Goal: Obtain resource: Download file/media

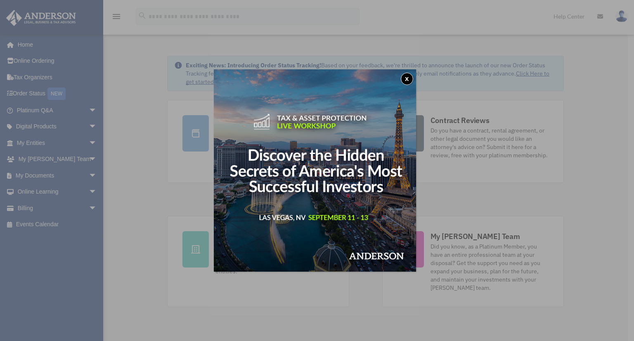
click at [406, 78] on button "x" at bounding box center [407, 79] width 12 height 12
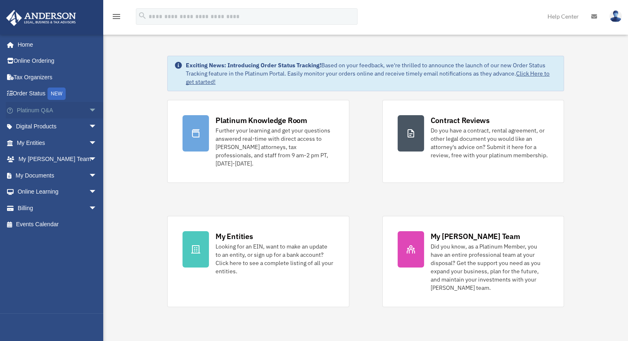
click at [89, 109] on span "arrow_drop_down" at bounding box center [97, 110] width 17 height 17
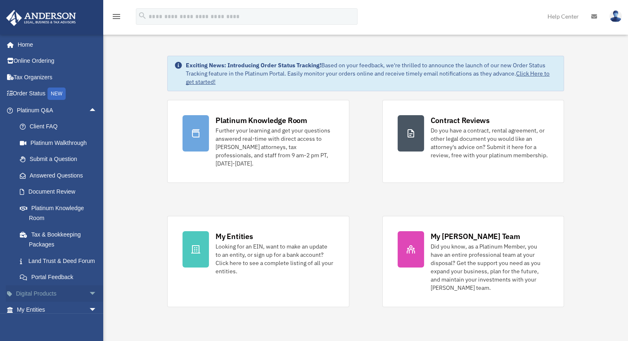
click at [89, 302] on span "arrow_drop_down" at bounding box center [97, 293] width 17 height 17
click at [89, 109] on span "arrow_drop_up" at bounding box center [97, 110] width 17 height 17
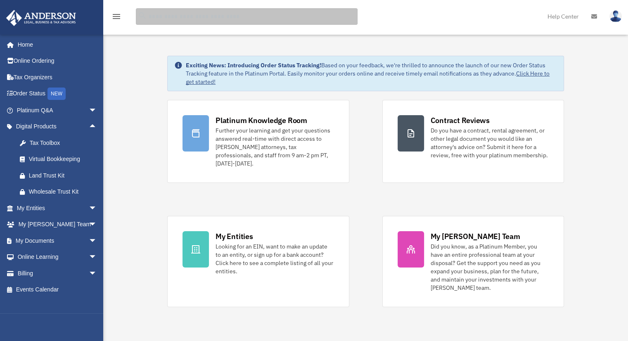
click at [165, 17] on input "search" at bounding box center [247, 16] width 222 height 17
type input "*"
type input "**********"
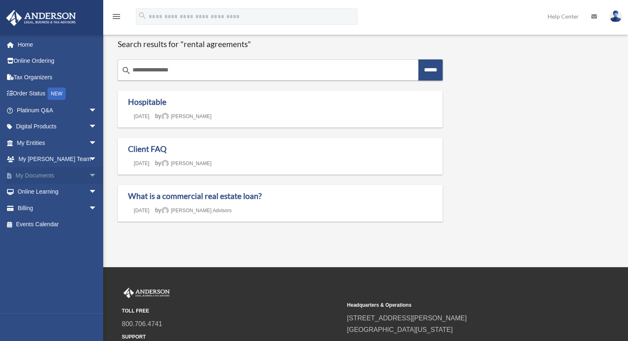
click at [89, 172] on span "arrow_drop_down" at bounding box center [97, 175] width 17 height 17
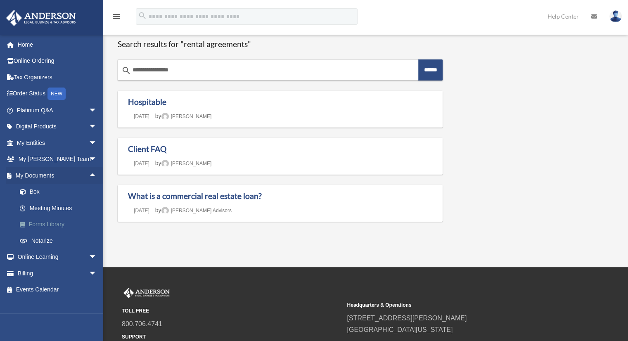
click at [53, 222] on link "Forms Library" at bounding box center [61, 224] width 98 height 17
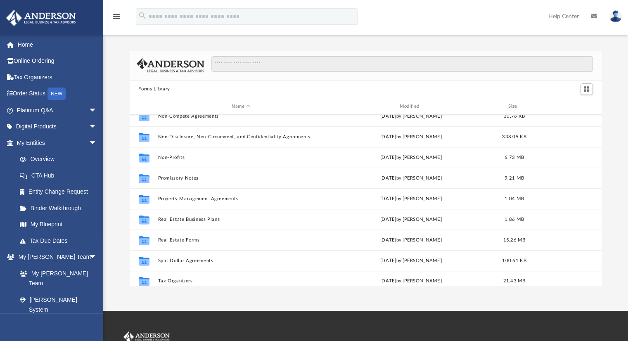
scroll to position [448, 0]
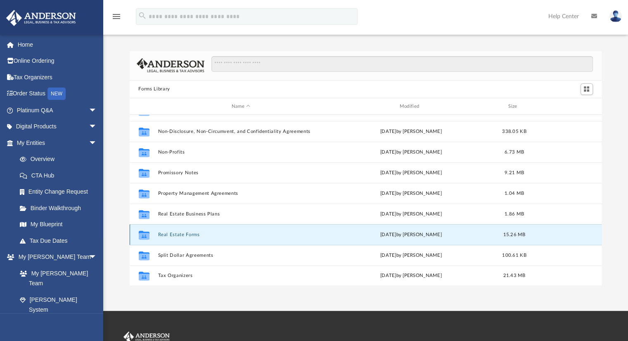
click at [163, 233] on button "Real Estate Forms" at bounding box center [241, 234] width 166 height 5
click at [145, 233] on icon "grid" at bounding box center [143, 236] width 11 height 7
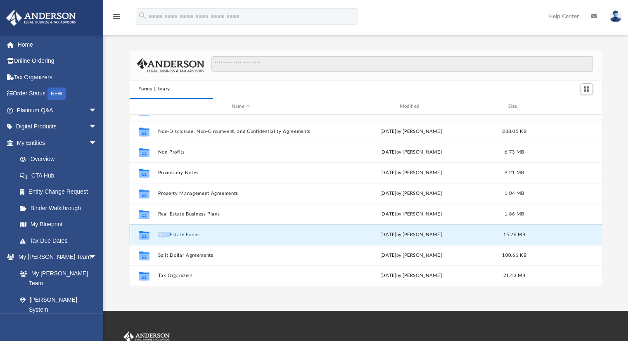
click at [182, 233] on button "Real Estate Forms" at bounding box center [241, 234] width 166 height 5
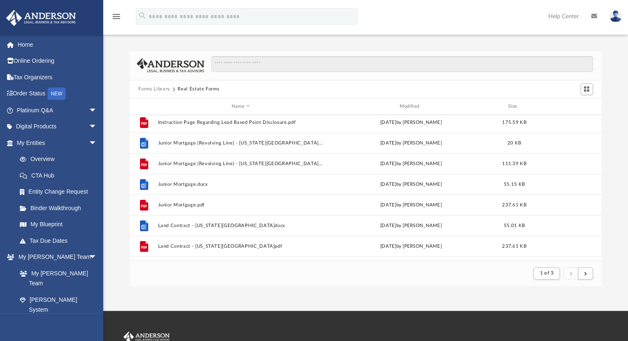
scroll to position [0, 0]
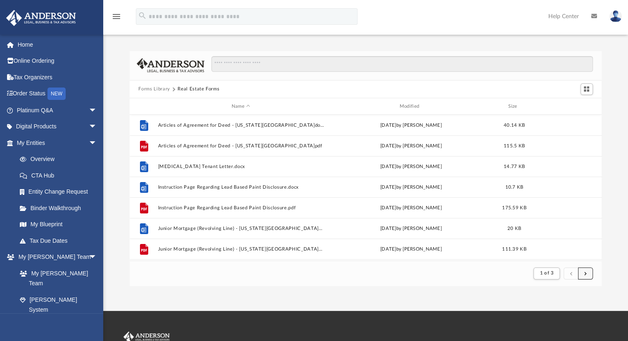
click at [585, 276] on button "submit" at bounding box center [585, 274] width 15 height 12
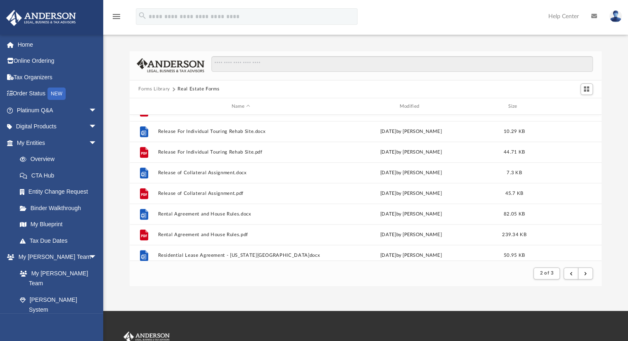
scroll to position [554, 0]
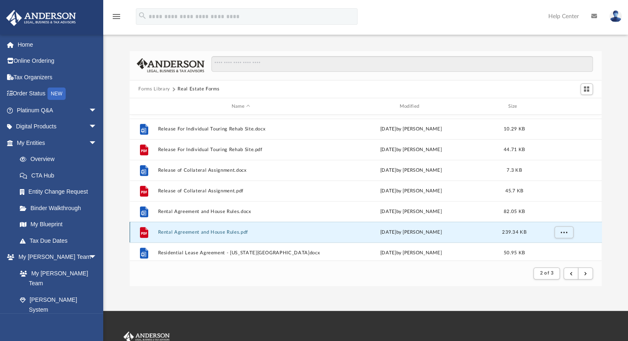
click at [183, 232] on button "Rental Agreement and House Rules.pdf" at bounding box center [241, 232] width 166 height 5
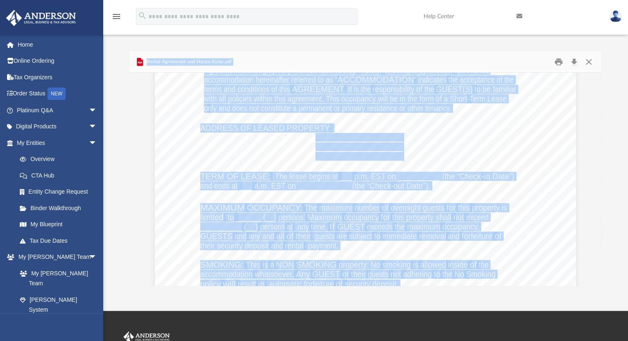
scroll to position [0, 0]
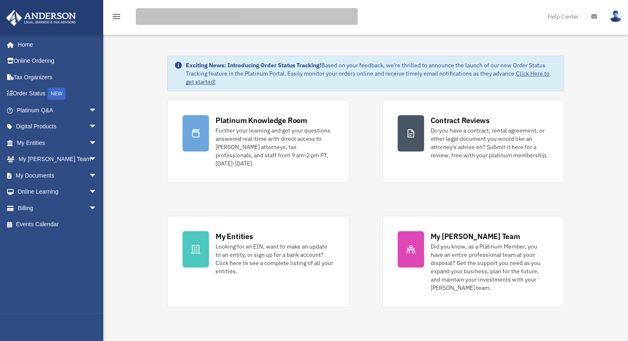
click at [160, 17] on input "search" at bounding box center [247, 16] width 222 height 17
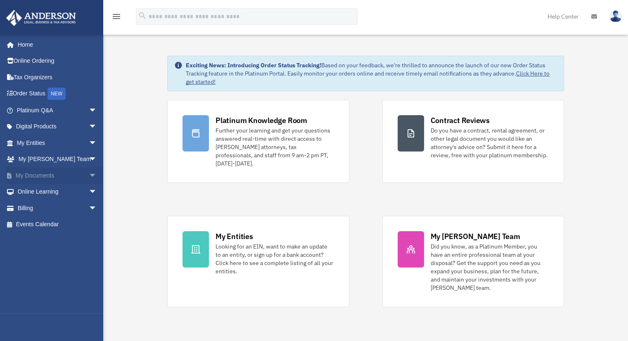
click at [89, 175] on span "arrow_drop_down" at bounding box center [97, 175] width 17 height 17
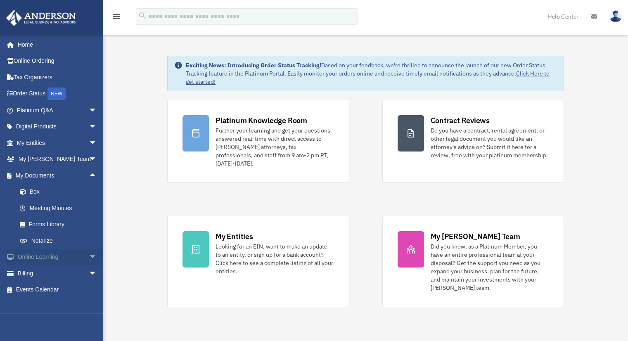
click at [89, 257] on span "arrow_drop_down" at bounding box center [97, 257] width 17 height 17
click at [49, 304] on link "Resources" at bounding box center [61, 306] width 98 height 17
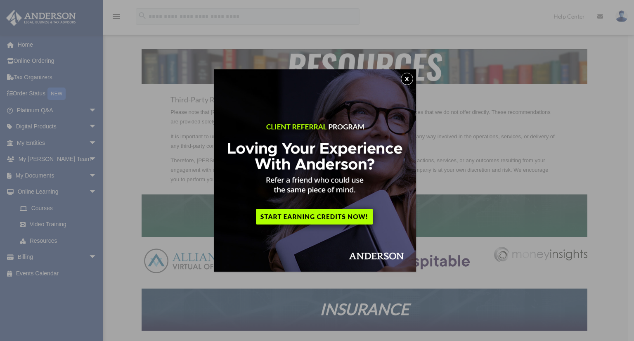
click at [412, 78] on button "x" at bounding box center [407, 79] width 12 height 12
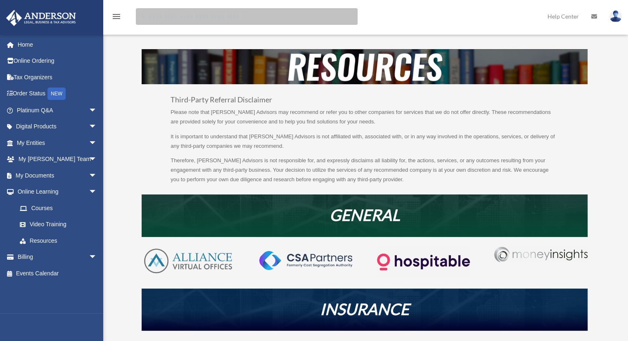
click at [160, 17] on input "search" at bounding box center [247, 16] width 222 height 17
type input "**********"
